Goal: Information Seeking & Learning: Find specific fact

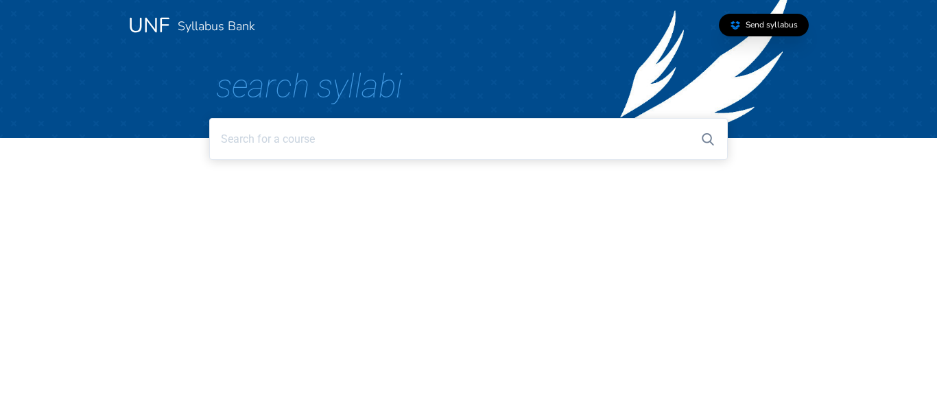
click at [359, 143] on input at bounding box center [468, 139] width 518 height 42
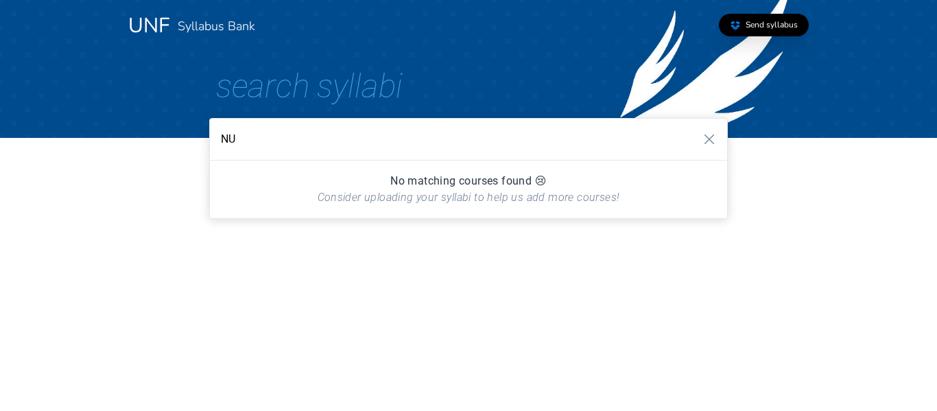
type input "N"
type input "n"
type input "a"
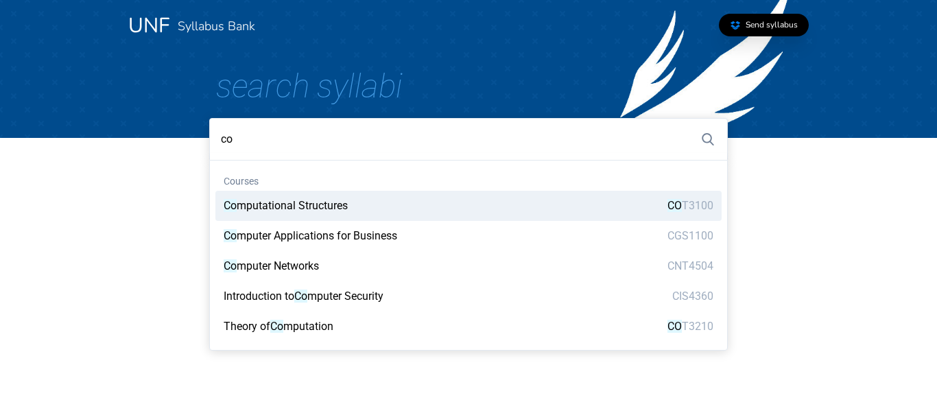
type input "c"
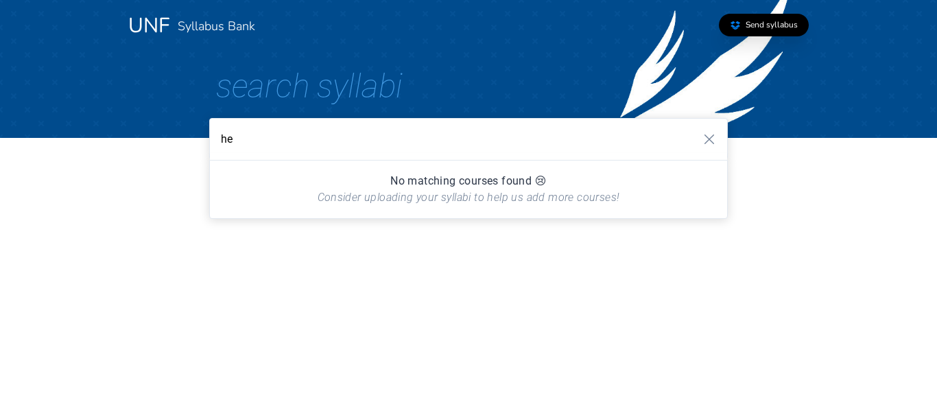
type input "h"
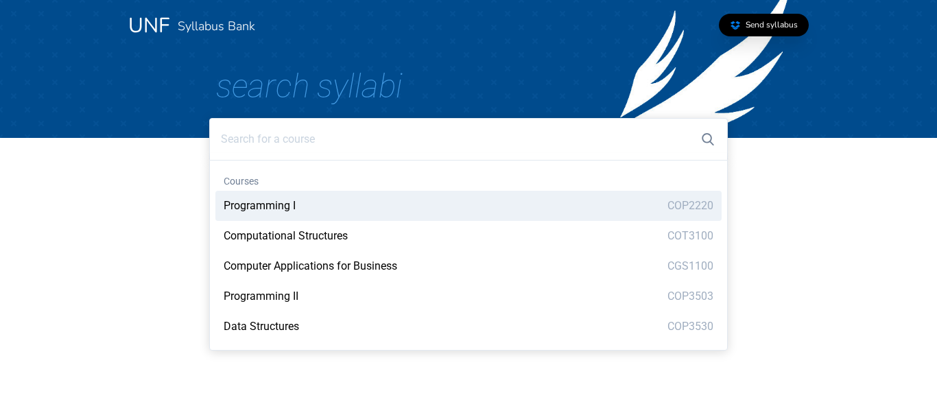
click at [283, 144] on input at bounding box center [468, 139] width 518 height 42
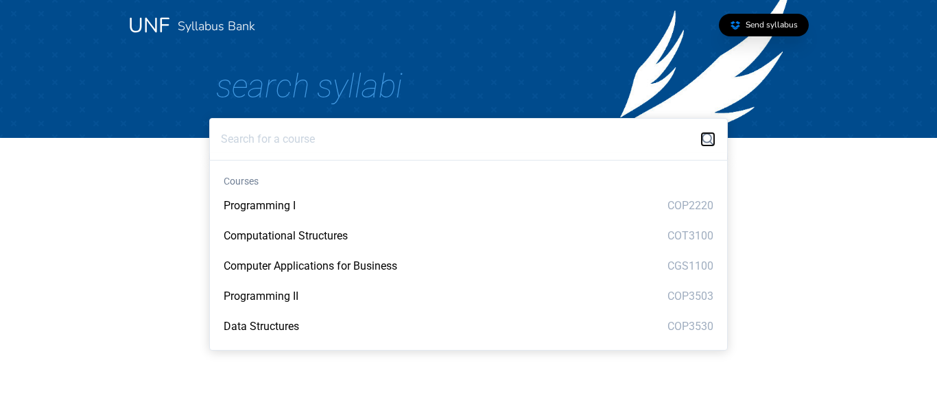
click at [711, 133] on icon "button" at bounding box center [708, 139] width 12 height 12
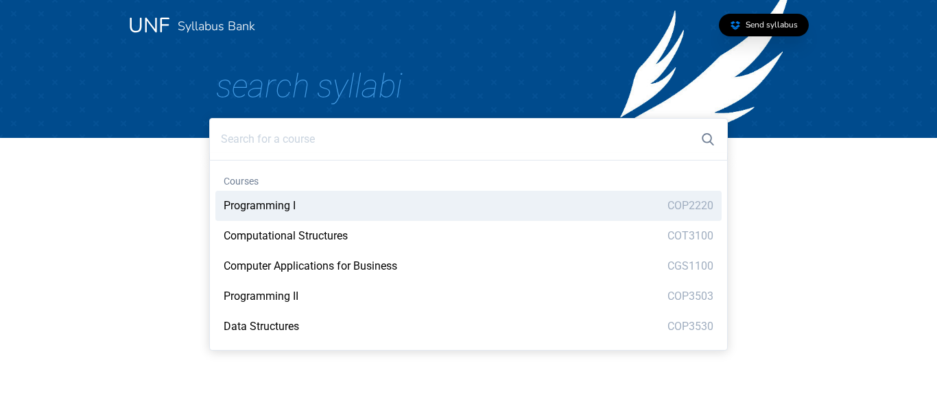
click at [167, 165] on html "UNF Syllabus Bank Send syllabus Search Syllabi Courses Programming I COP2220 Co…" at bounding box center [468, 82] width 937 height 165
